Goal: Information Seeking & Learning: Learn about a topic

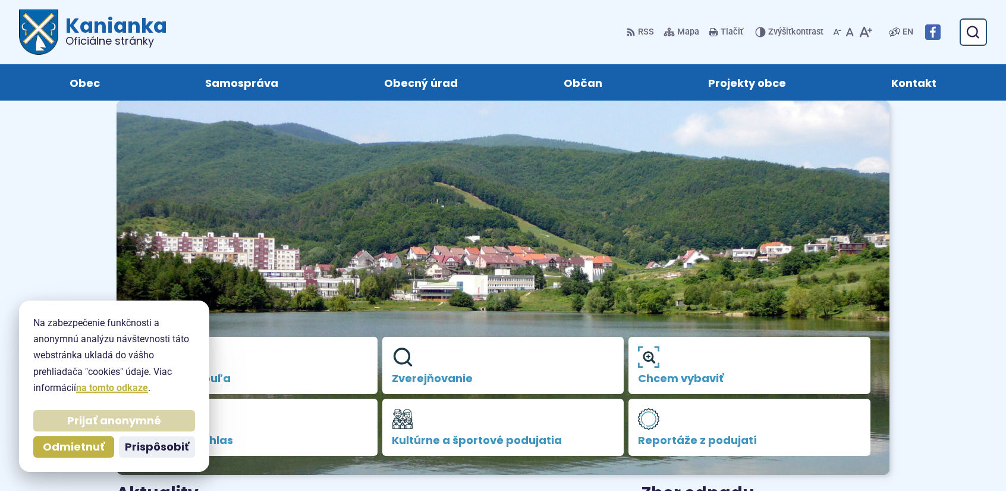
click at [105, 421] on span "Prijať anonymné" at bounding box center [114, 421] width 94 height 14
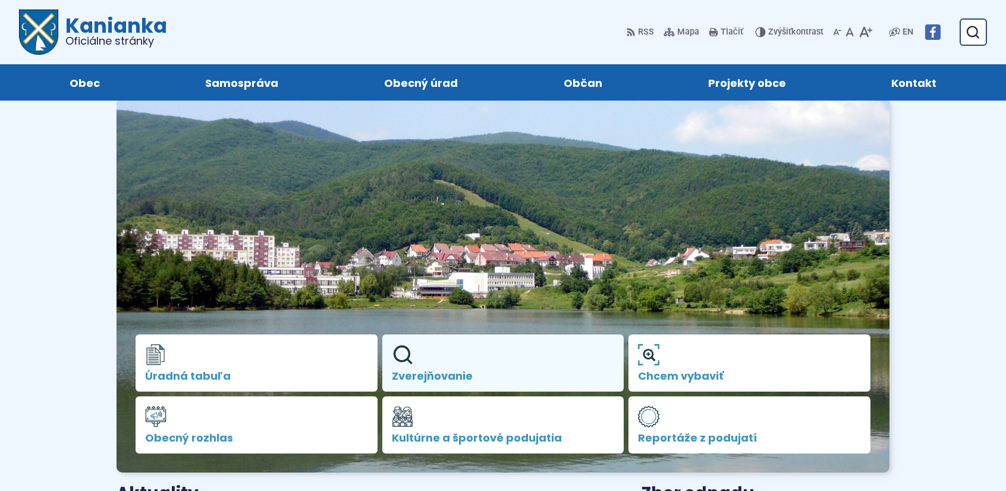
click at [421, 370] on span "Zverejňovanie" at bounding box center [503, 376] width 223 height 12
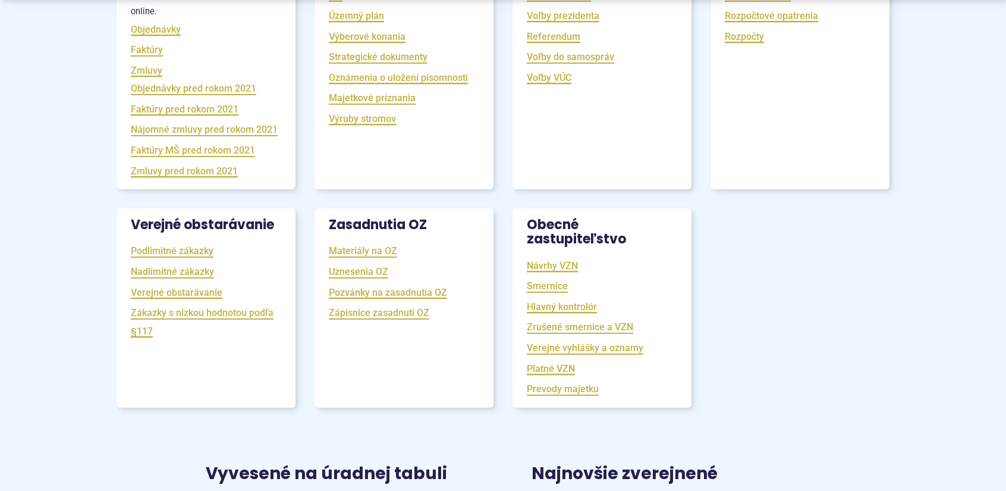
scroll to position [357, 0]
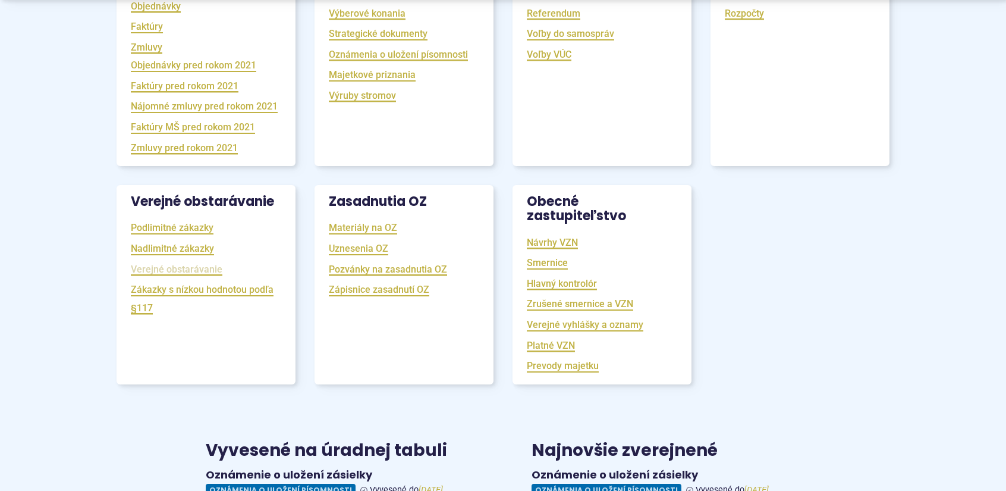
click at [194, 276] on link "Verejné obstarávanie" at bounding box center [177, 269] width 92 height 14
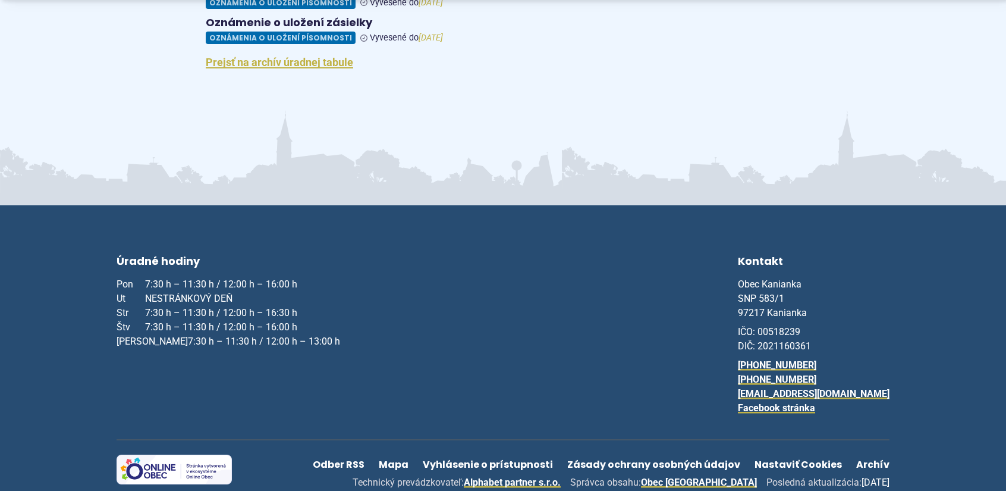
scroll to position [1225, 0]
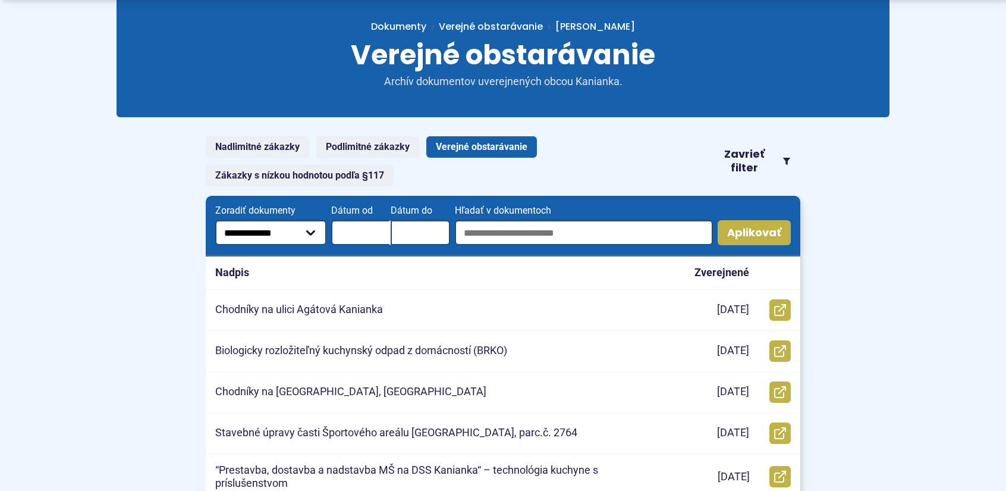
scroll to position [238, 0]
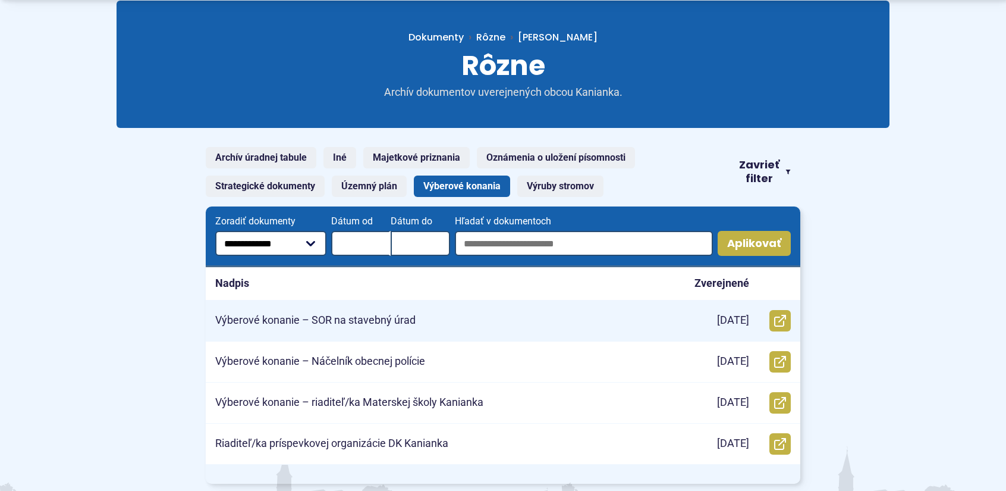
scroll to position [178, 0]
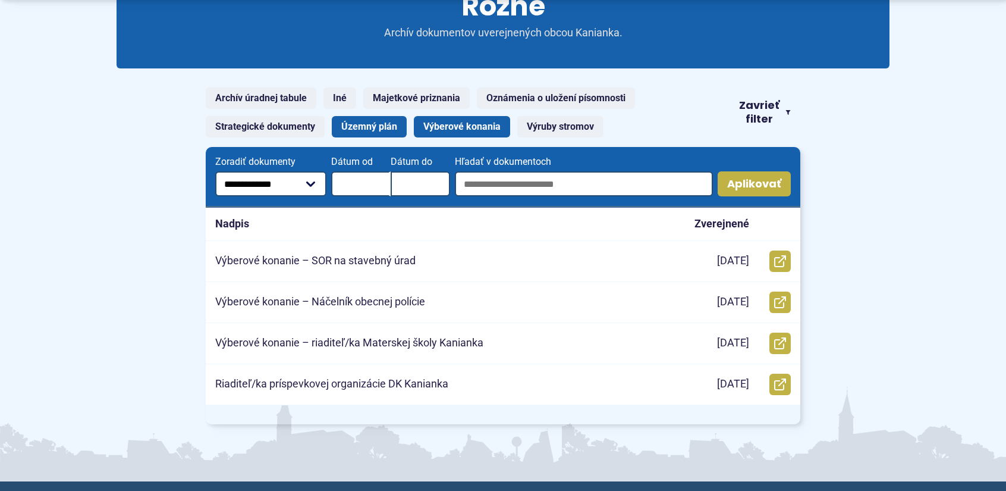
click at [359, 124] on link "Územný plán" at bounding box center [369, 126] width 75 height 21
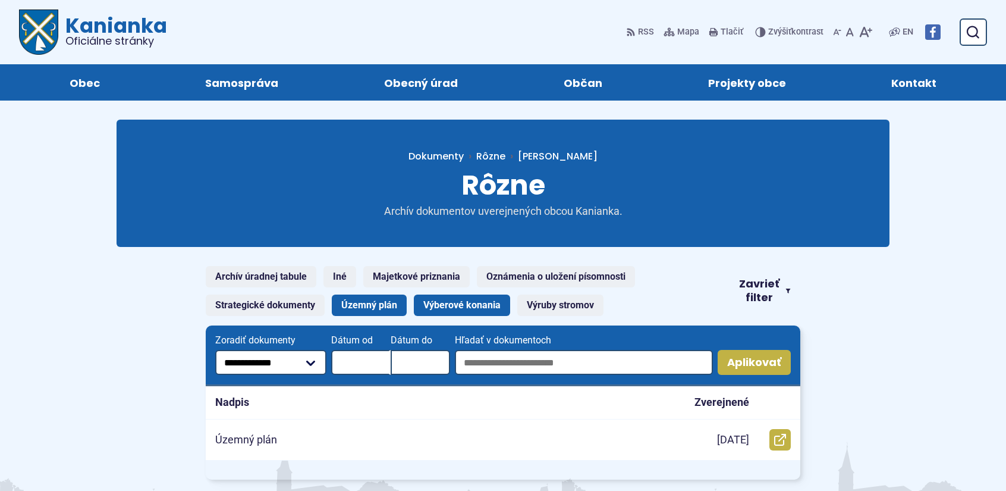
click at [462, 298] on link "Výberové konania" at bounding box center [462, 304] width 96 height 21
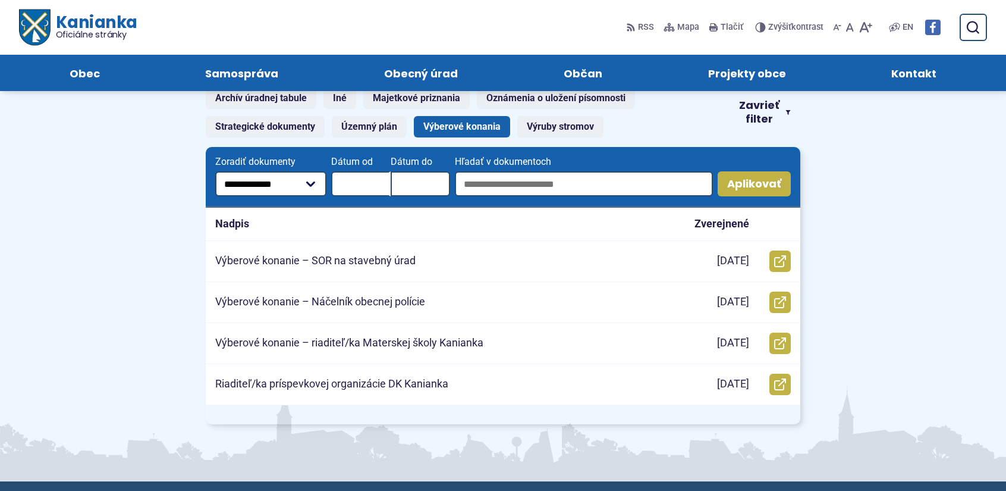
scroll to position [59, 0]
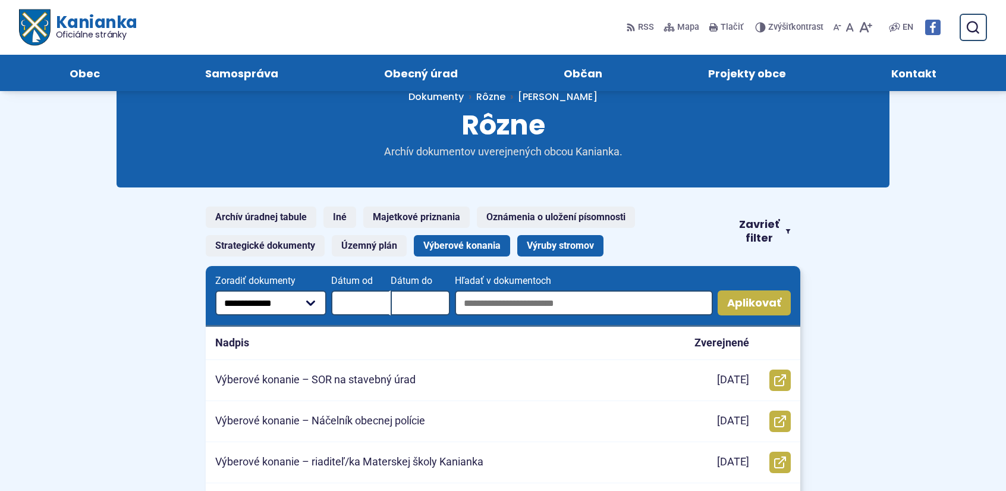
click at [554, 239] on link "Výruby stromov" at bounding box center [560, 245] width 86 height 21
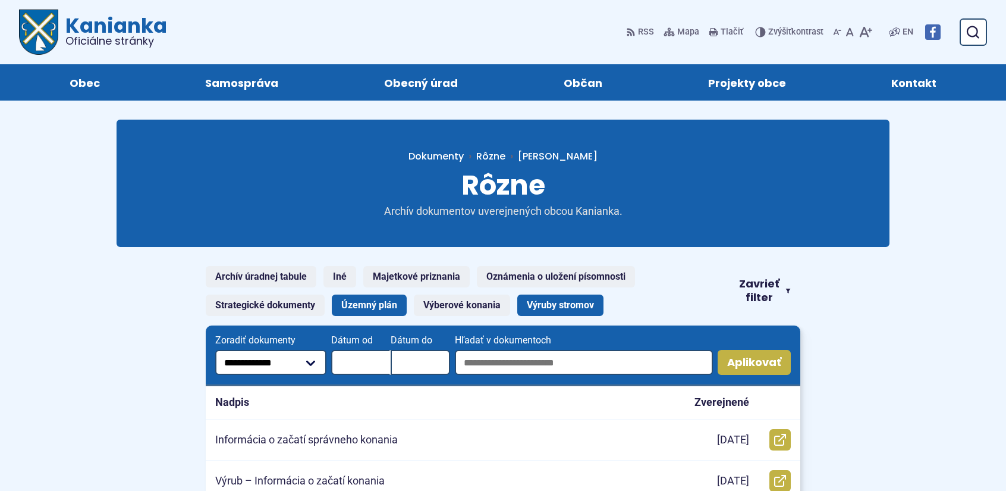
click at [360, 309] on link "Územný plán" at bounding box center [369, 304] width 75 height 21
